Goal: Task Accomplishment & Management: Manage account settings

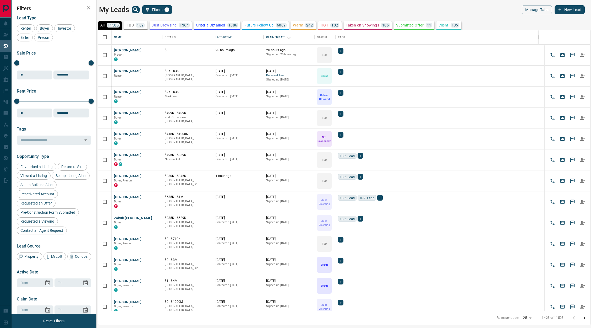
scroll to position [6, 6]
click at [237, 39] on icon "Sort" at bounding box center [235, 37] width 5 height 5
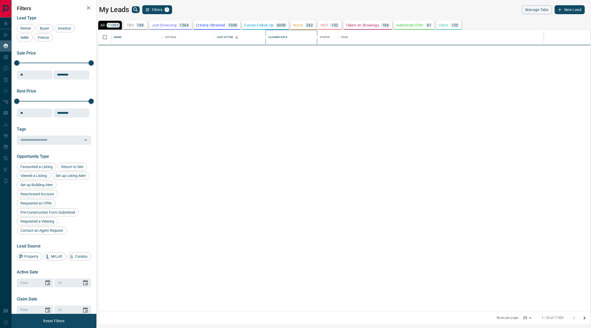
click at [282, 37] on div "Claimed Date" at bounding box center [277, 37] width 19 height 15
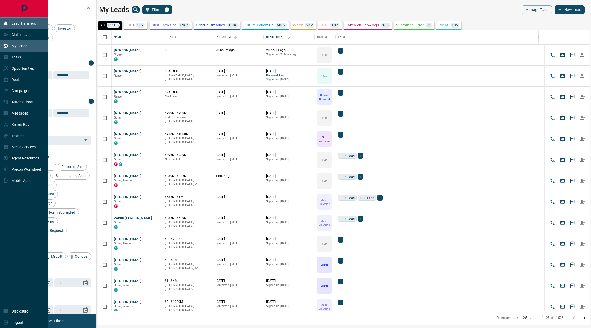
click at [15, 23] on p "Lead Transfers" at bounding box center [24, 23] width 24 height 4
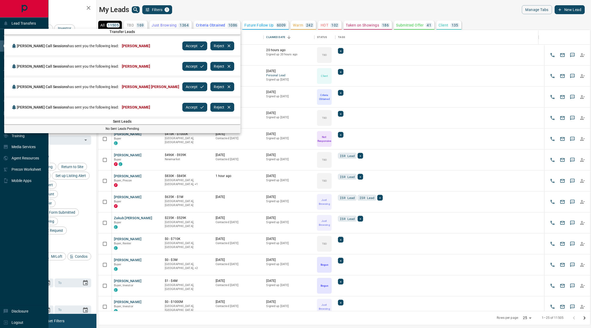
click at [200, 45] on icon "button" at bounding box center [202, 46] width 5 height 5
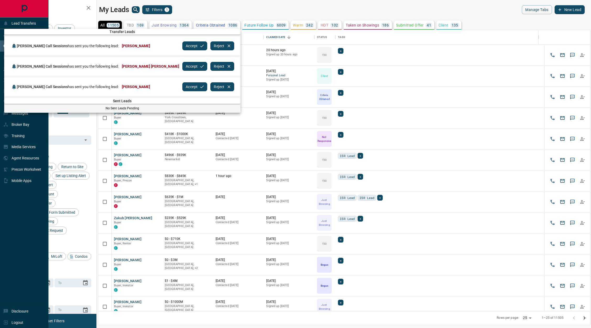
click at [200, 45] on icon "button" at bounding box center [202, 46] width 5 height 5
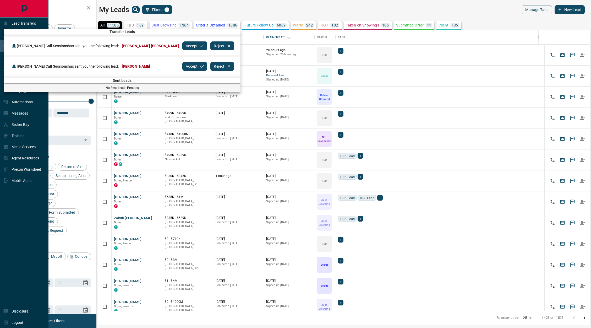
click at [182, 45] on button "Accept" at bounding box center [194, 45] width 25 height 9
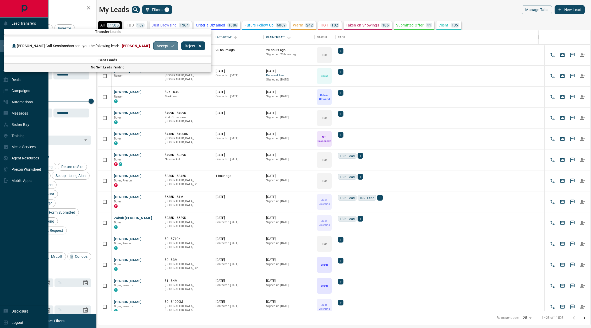
click at [171, 44] on icon "button" at bounding box center [173, 46] width 5 height 5
